Goal: Task Accomplishment & Management: Manage account settings

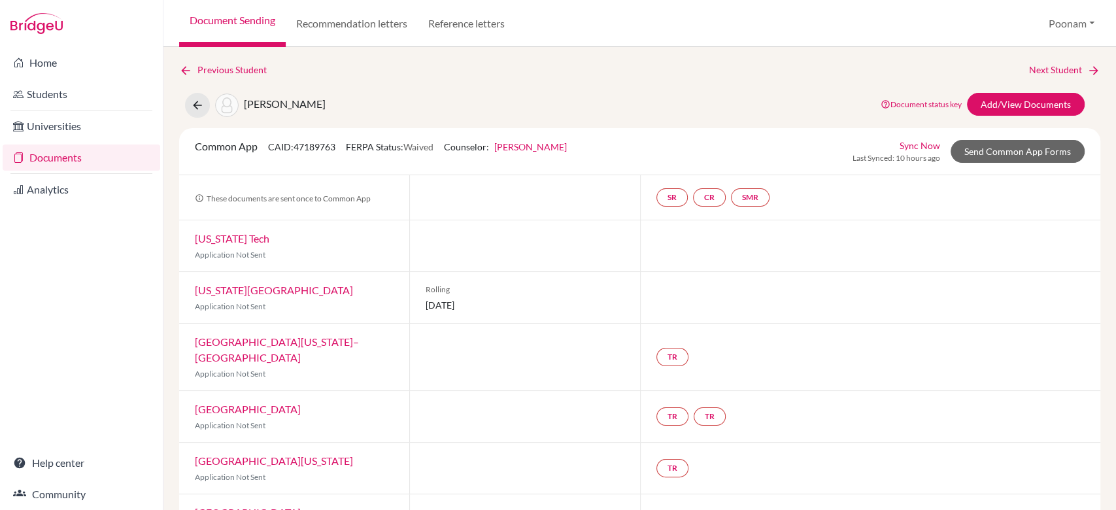
click at [197, 59] on div "Previous Student Next Student Mehndiratta, Ojus Document status key TR Requirem…" at bounding box center [639, 278] width 953 height 463
click at [201, 71] on link "Previous Student" at bounding box center [228, 70] width 98 height 14
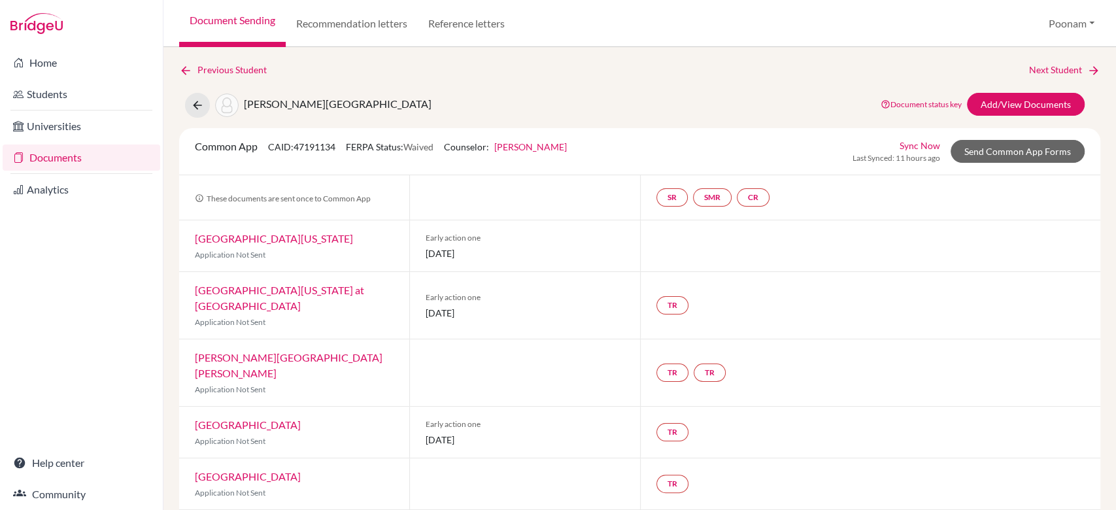
click at [252, 29] on link "Document Sending" at bounding box center [232, 23] width 107 height 47
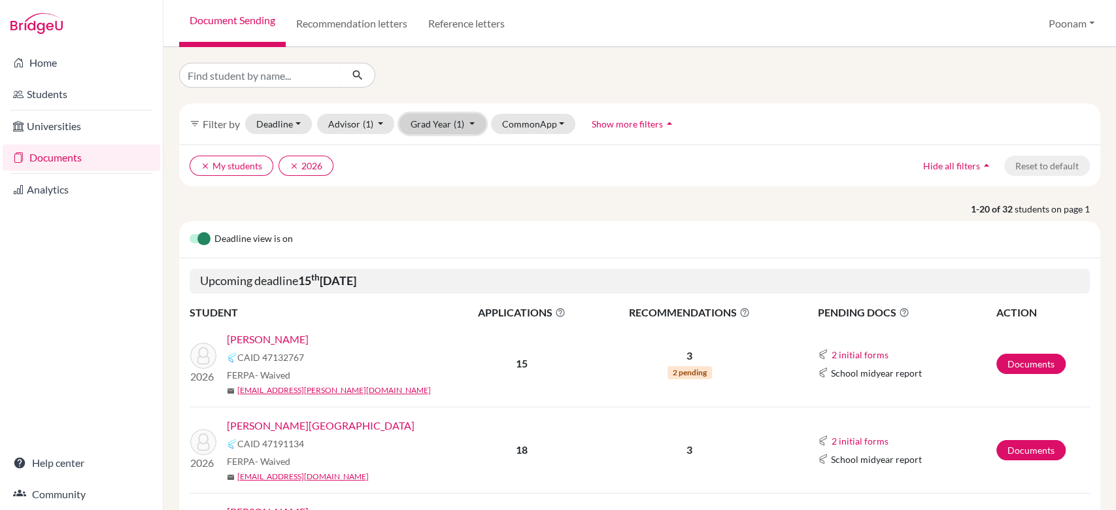
click at [424, 126] on button "Grad Year (1)" at bounding box center [443, 124] width 86 height 20
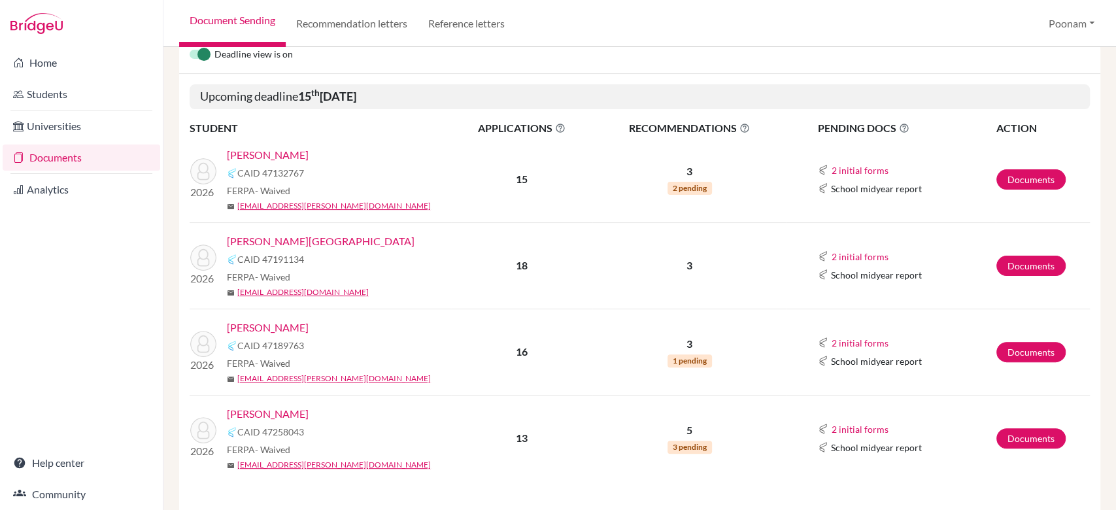
scroll to position [201, 0]
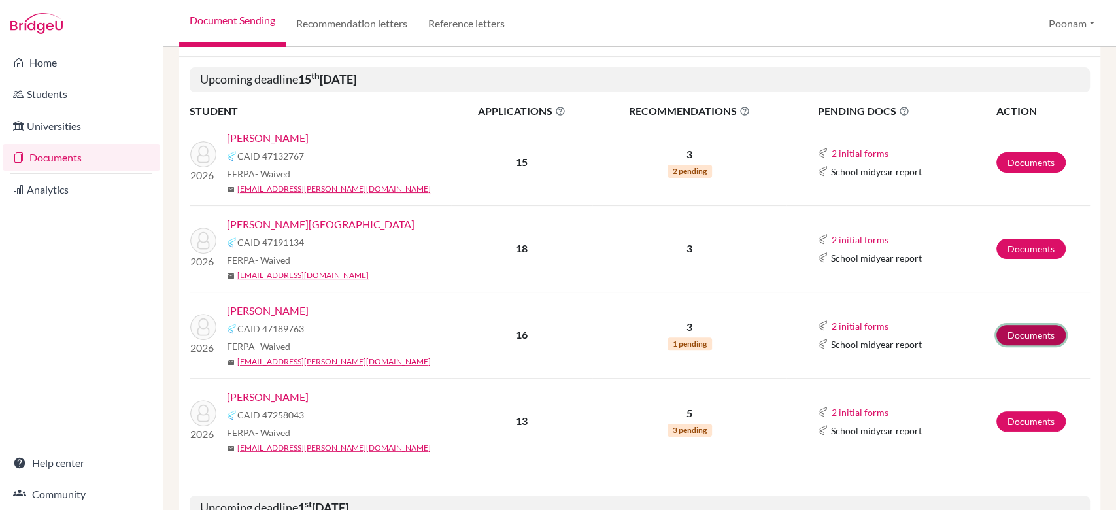
click at [999, 339] on link "Documents" at bounding box center [1031, 335] width 69 height 20
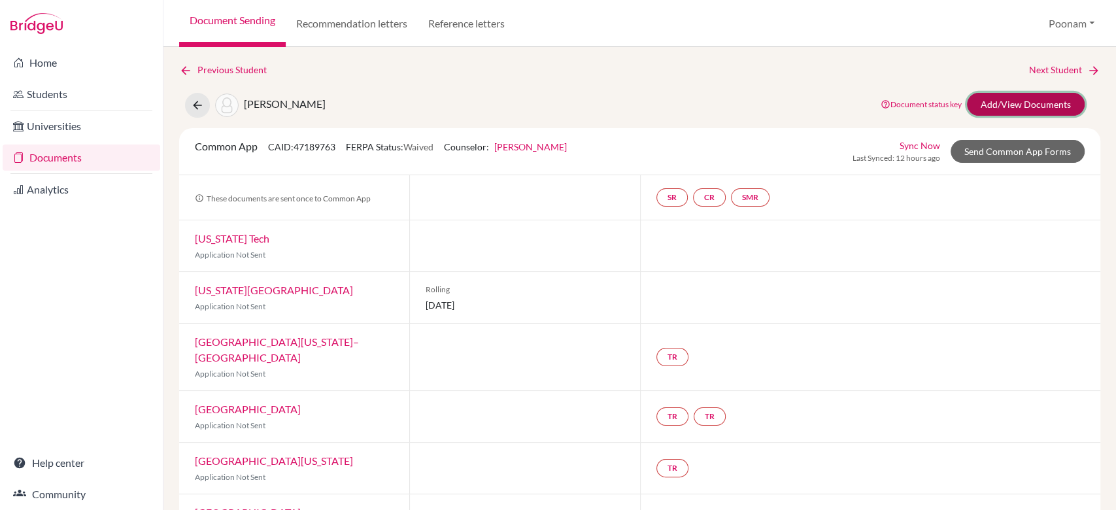
click at [996, 110] on link "Add/View Documents" at bounding box center [1026, 104] width 118 height 23
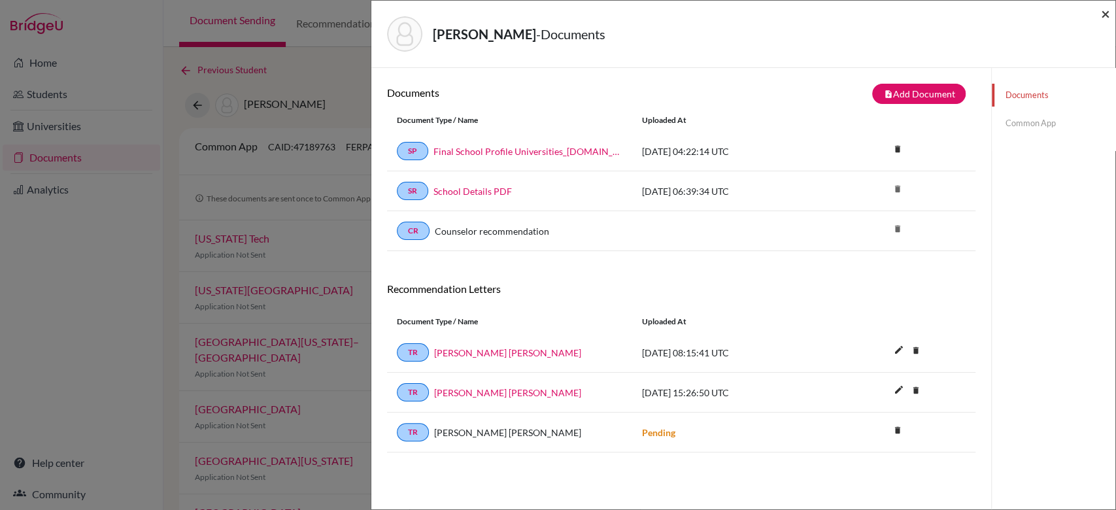
click at [1104, 16] on span "×" at bounding box center [1105, 13] width 9 height 19
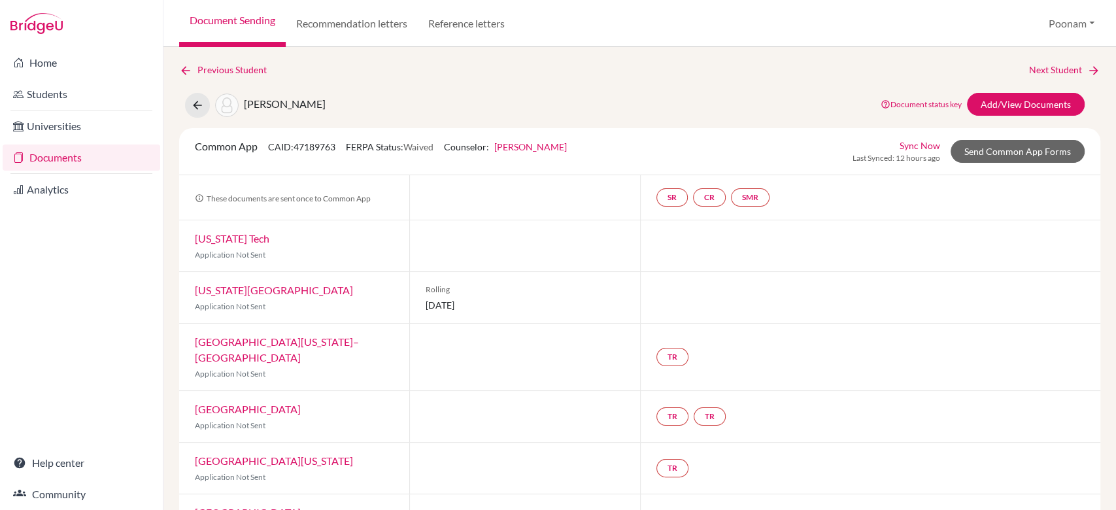
click at [218, 22] on link "Document Sending" at bounding box center [232, 23] width 107 height 47
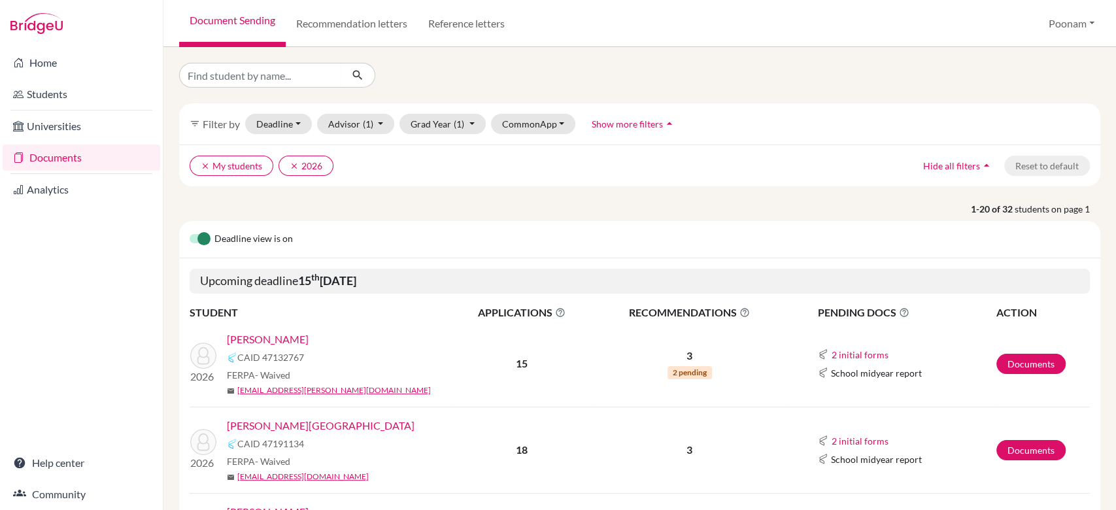
scroll to position [225, 0]
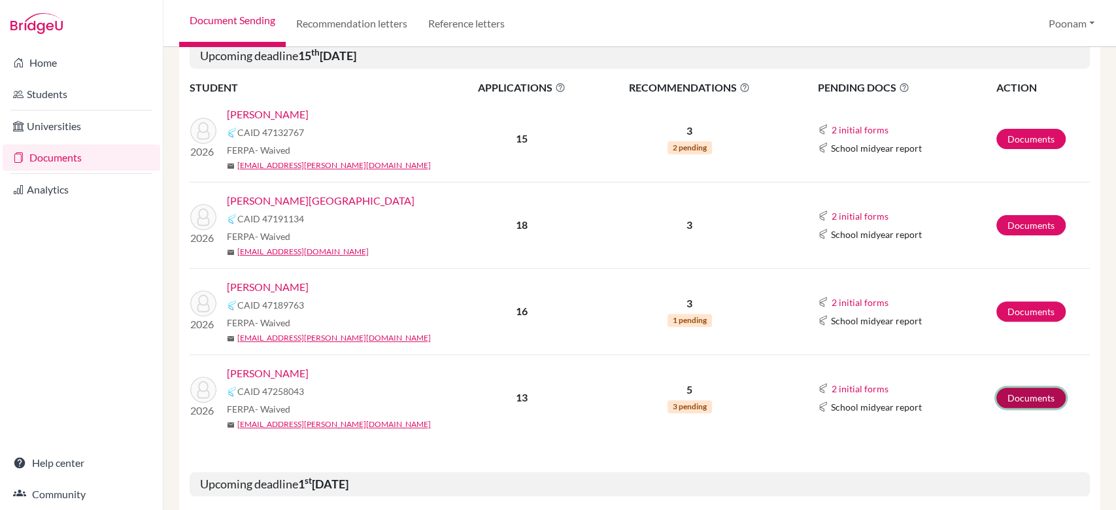
click at [1002, 401] on link "Documents" at bounding box center [1031, 398] width 69 height 20
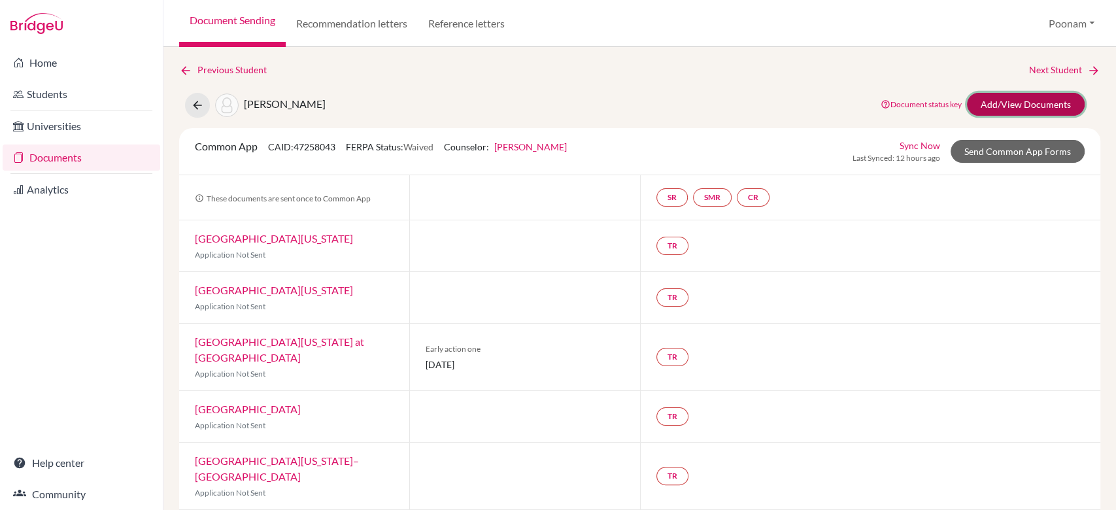
click at [1015, 103] on link "Add/View Documents" at bounding box center [1026, 104] width 118 height 23
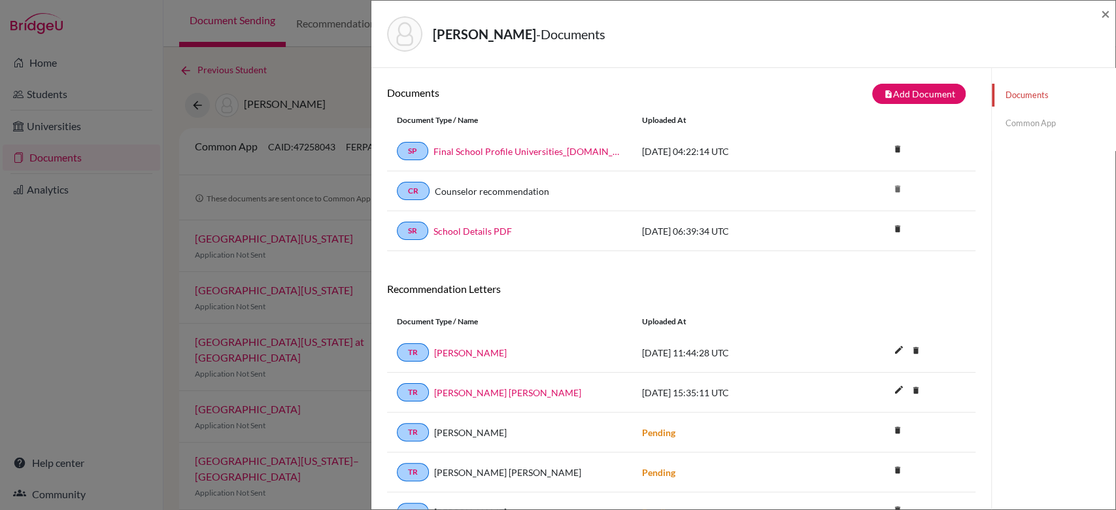
scroll to position [68, 0]
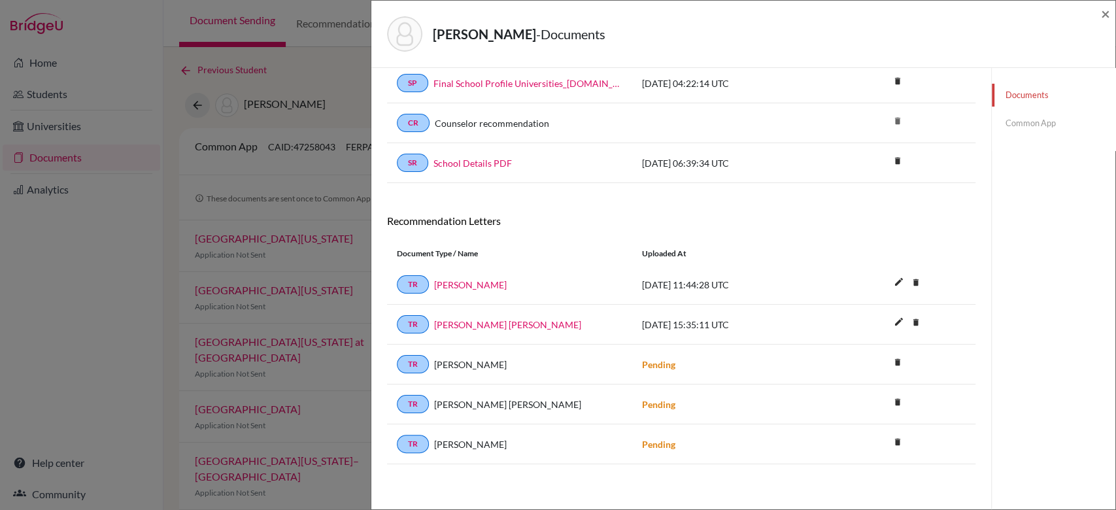
click at [1011, 129] on link "Common App" at bounding box center [1054, 123] width 124 height 23
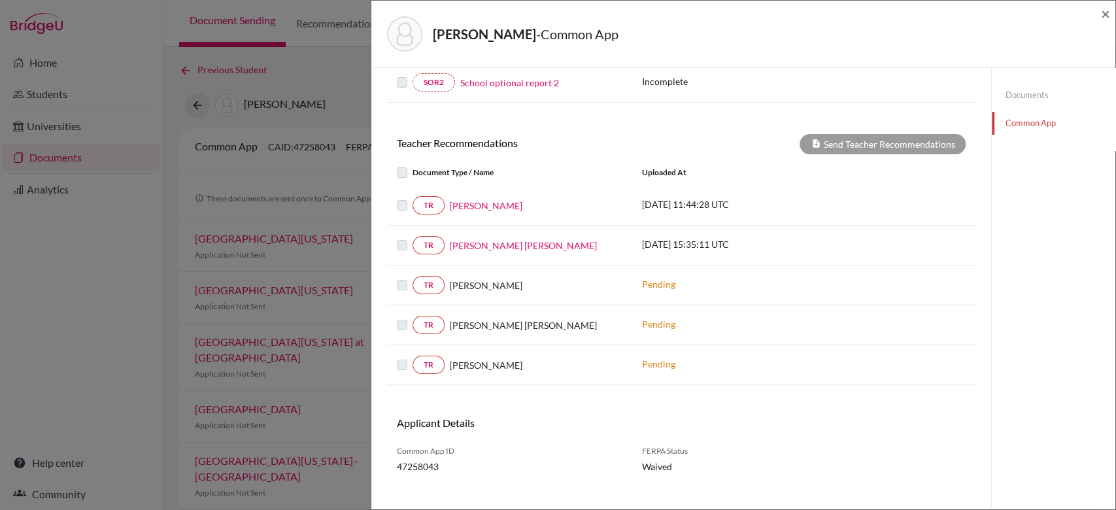
scroll to position [379, 0]
click at [1014, 94] on link "Documents" at bounding box center [1054, 95] width 124 height 23
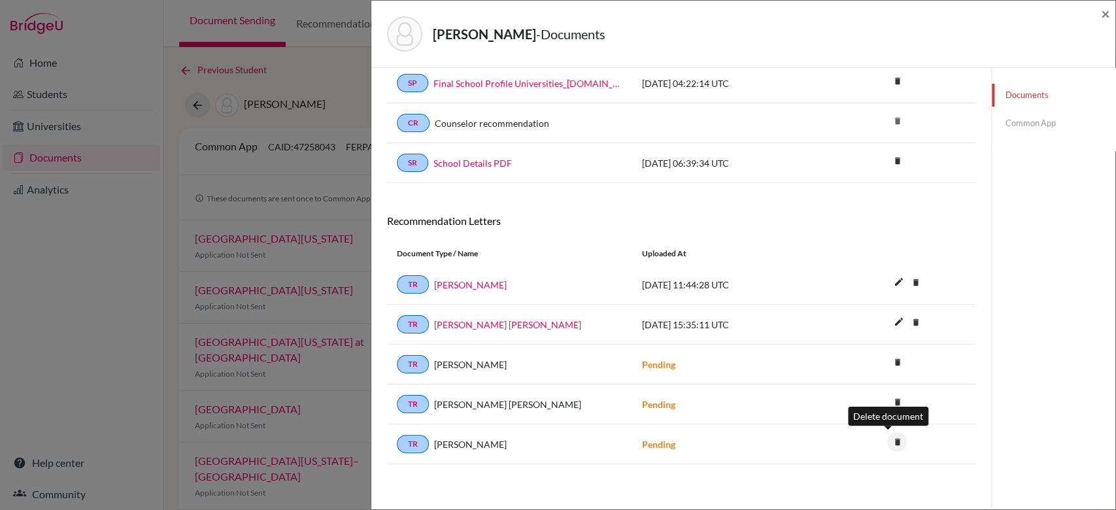
click at [887, 439] on icon "delete" at bounding box center [897, 442] width 20 height 20
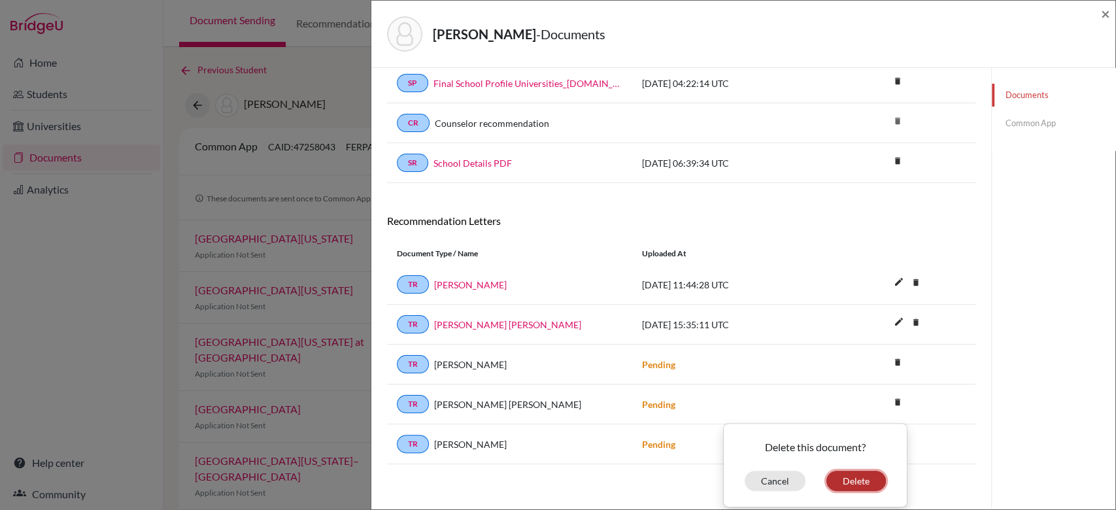
click at [851, 472] on button "Delete" at bounding box center [857, 481] width 60 height 20
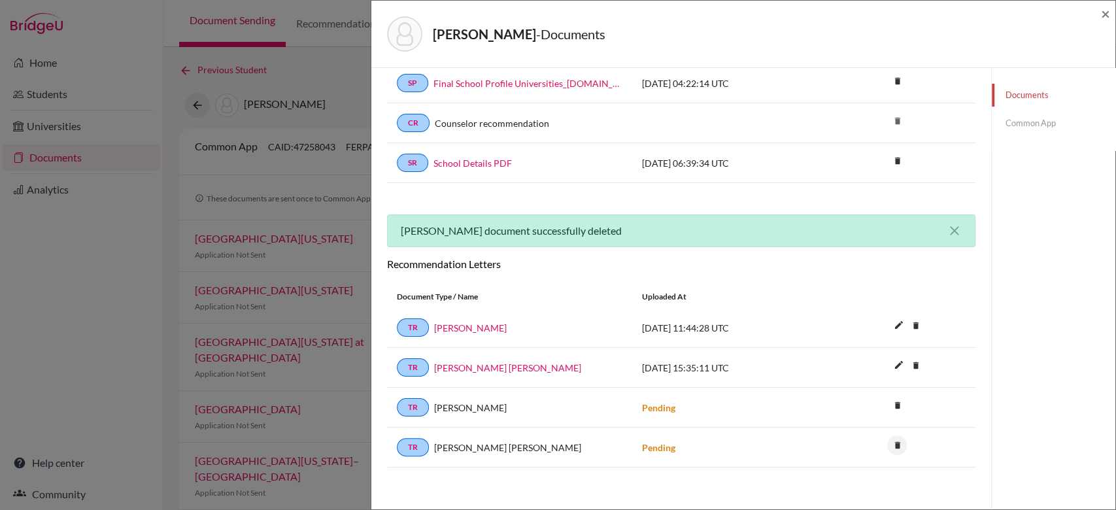
click at [889, 443] on icon "delete" at bounding box center [897, 445] width 20 height 20
click at [842, 483] on button "Delete" at bounding box center [857, 484] width 60 height 20
click at [1102, 12] on span "×" at bounding box center [1105, 13] width 9 height 19
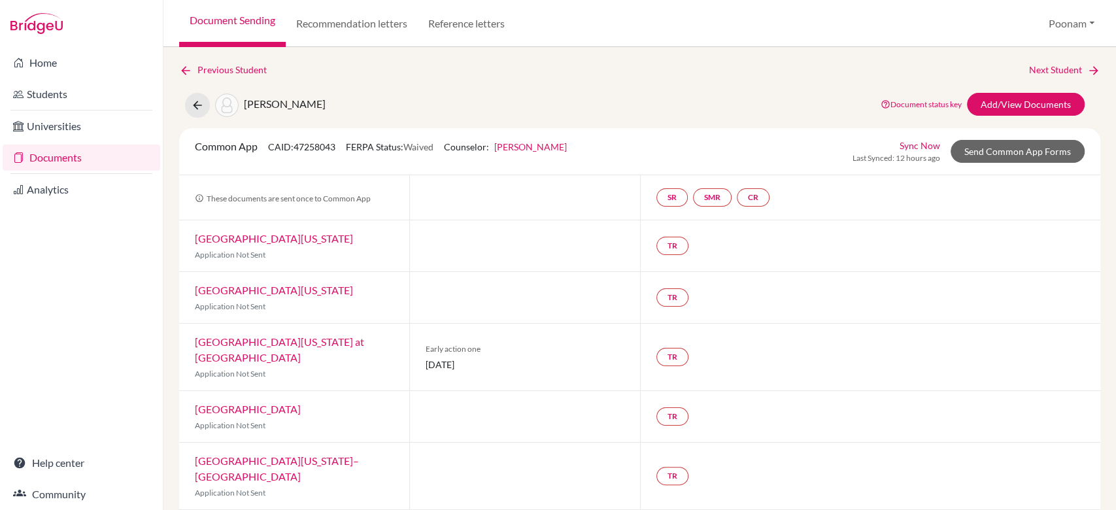
click at [242, 24] on link "Document Sending" at bounding box center [232, 23] width 107 height 47
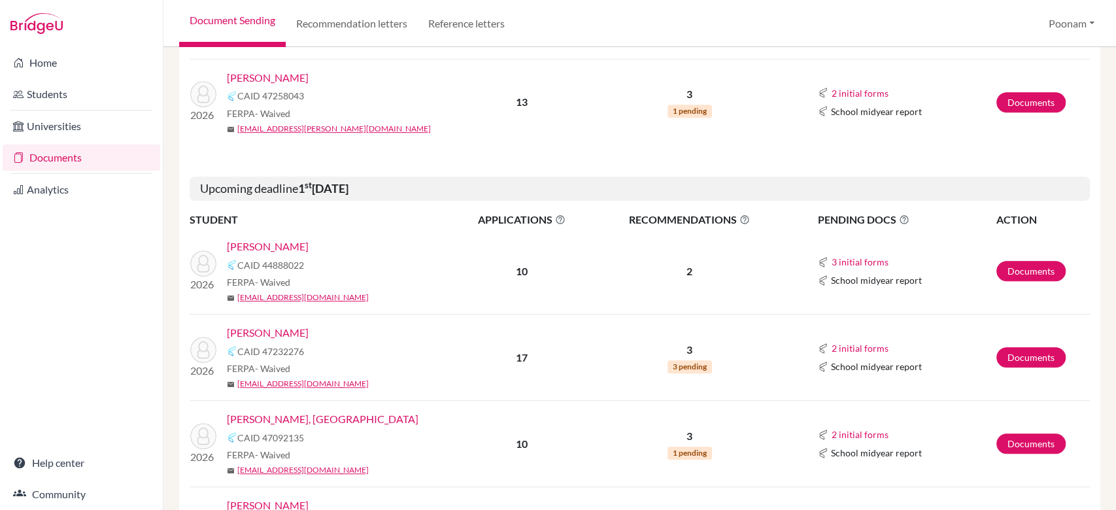
scroll to position [521, 0]
click at [1033, 354] on link "Documents" at bounding box center [1031, 357] width 69 height 20
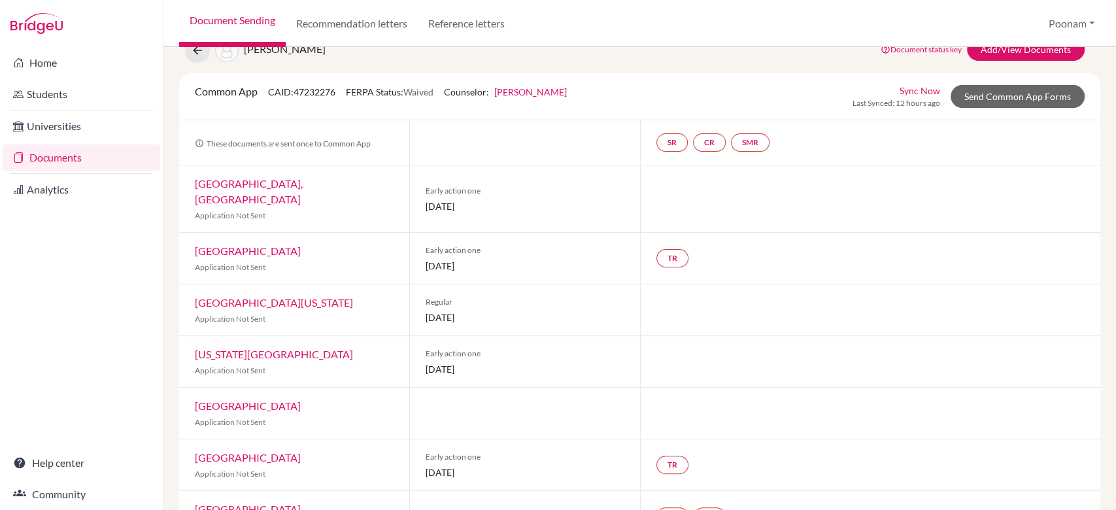
scroll to position [56, 0]
click at [978, 102] on link "Send Common App Forms" at bounding box center [1018, 95] width 134 height 23
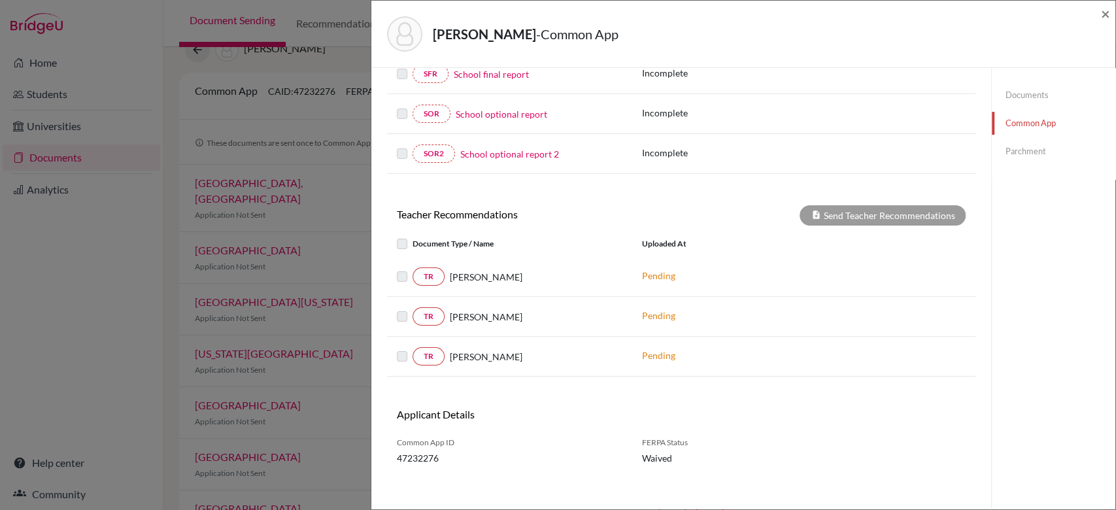
scroll to position [312, 0]
